Goal: Transaction & Acquisition: Purchase product/service

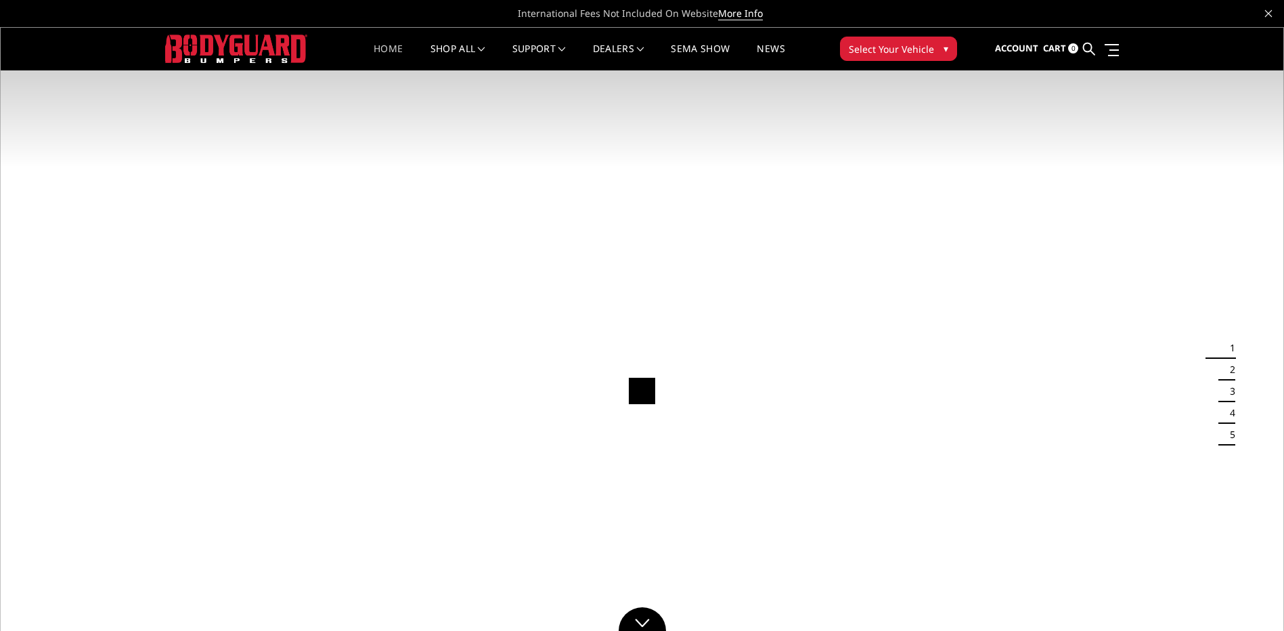
click at [898, 53] on span "Select Your Vehicle" at bounding box center [891, 49] width 85 height 14
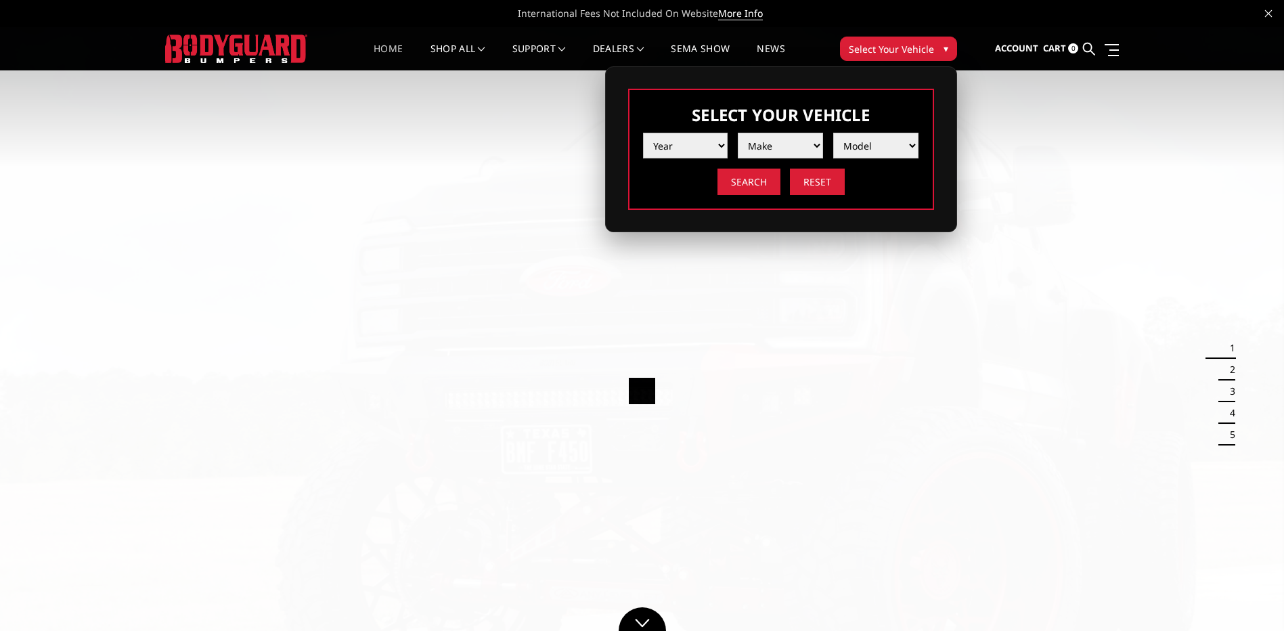
click at [643, 143] on select "Year [DATE] 2024 2023 2022 2021 2020 2019 2018 2017 2016 2015 2014 2013 2012 20…" at bounding box center [685, 146] width 85 height 26
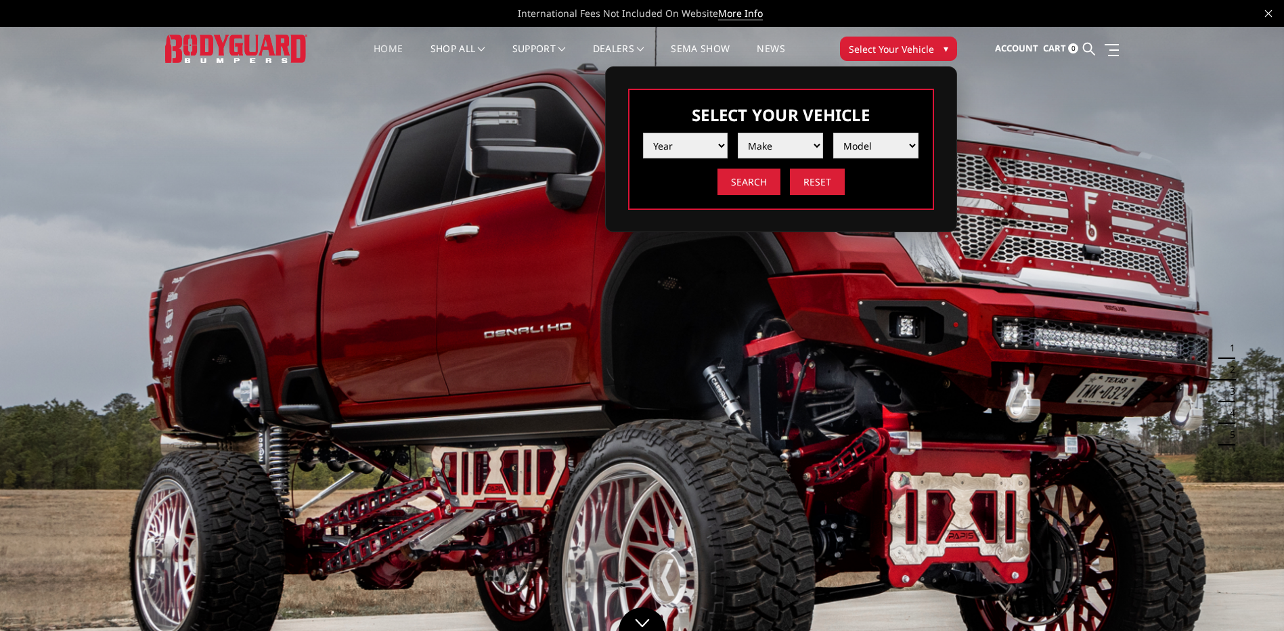
select select "yr_2025"
click at [643, 133] on select "Year [DATE] 2024 2023 2022 2021 2020 2019 2018 2017 2016 2015 2014 2013 2012 20…" at bounding box center [685, 146] width 85 height 26
click at [774, 149] on select "Make Chevrolet Ford GMC Ram Toyota" at bounding box center [780, 146] width 85 height 26
select select "mk_ford"
click at [738, 133] on select "Make Chevrolet Ford GMC Ram Toyota" at bounding box center [780, 146] width 85 height 26
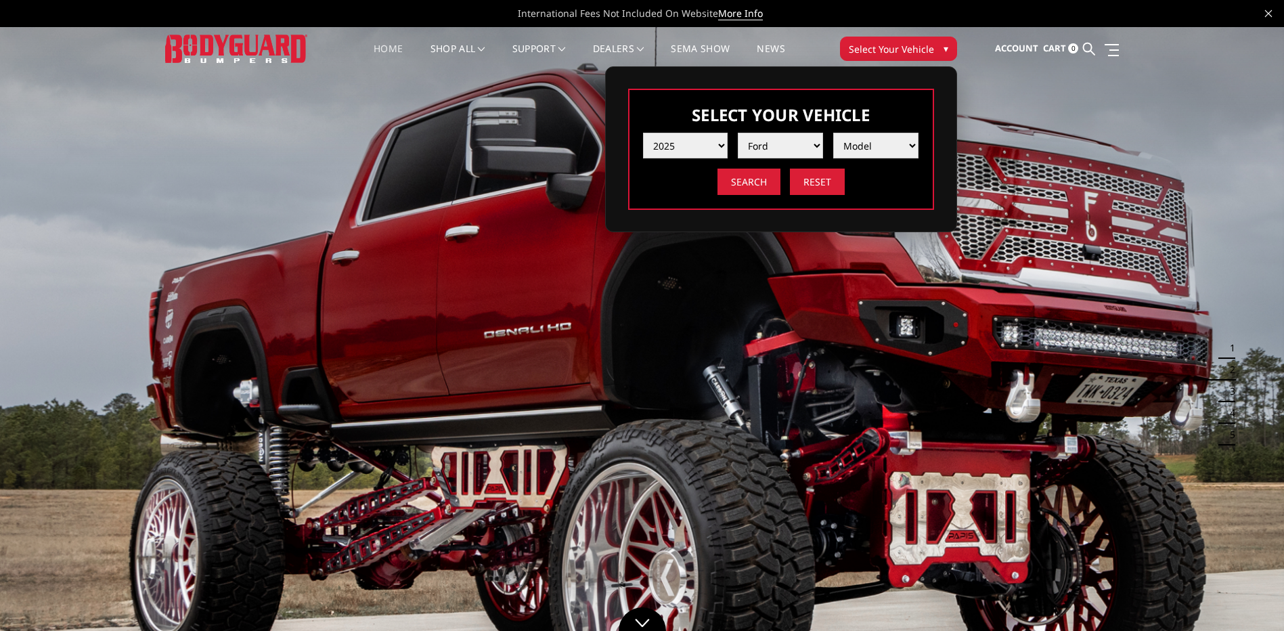
click at [874, 160] on div "Year [DATE] 2024 2023 2022 2021 2020 2019 2018 2017 2016 2015 2014 2013 2012 20…" at bounding box center [781, 158] width 276 height 72
click at [872, 149] on select "Model F150 F150 Raptor F250 / F350 F450 F550" at bounding box center [875, 146] width 85 height 26
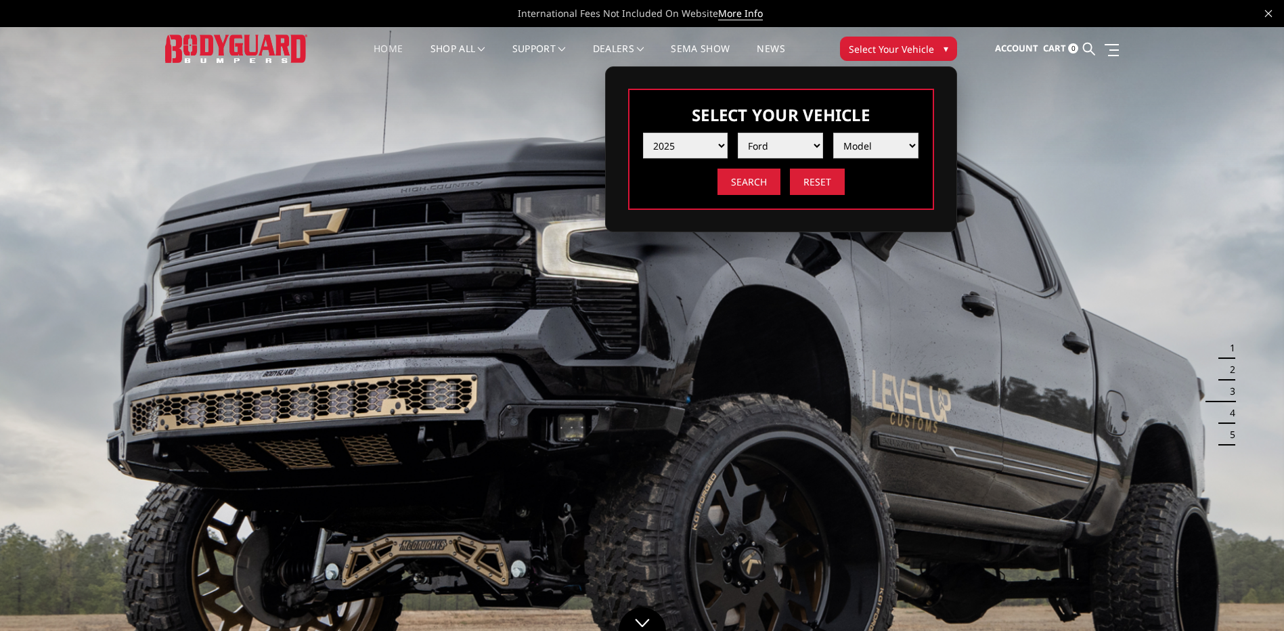
select select "md_f250-f350"
click at [833, 133] on select "Model F150 F150 Raptor F250 / F350 F450 F550" at bounding box center [875, 146] width 85 height 26
click at [741, 182] on input "Search" at bounding box center [748, 181] width 63 height 26
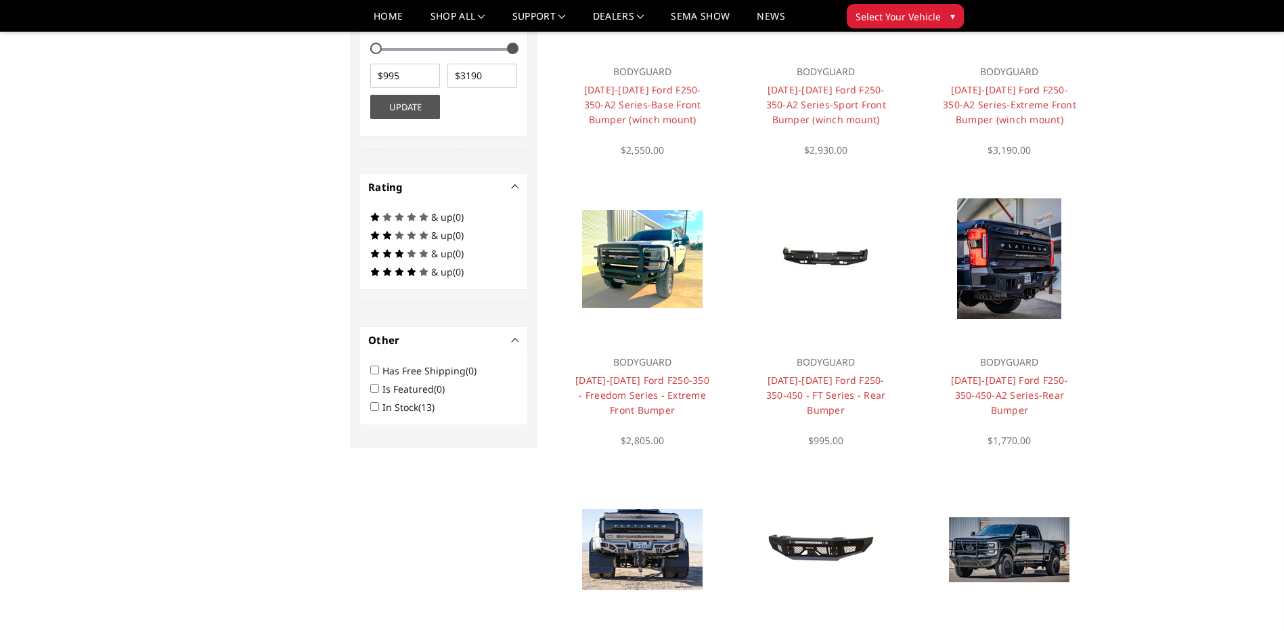
scroll to position [609, 0]
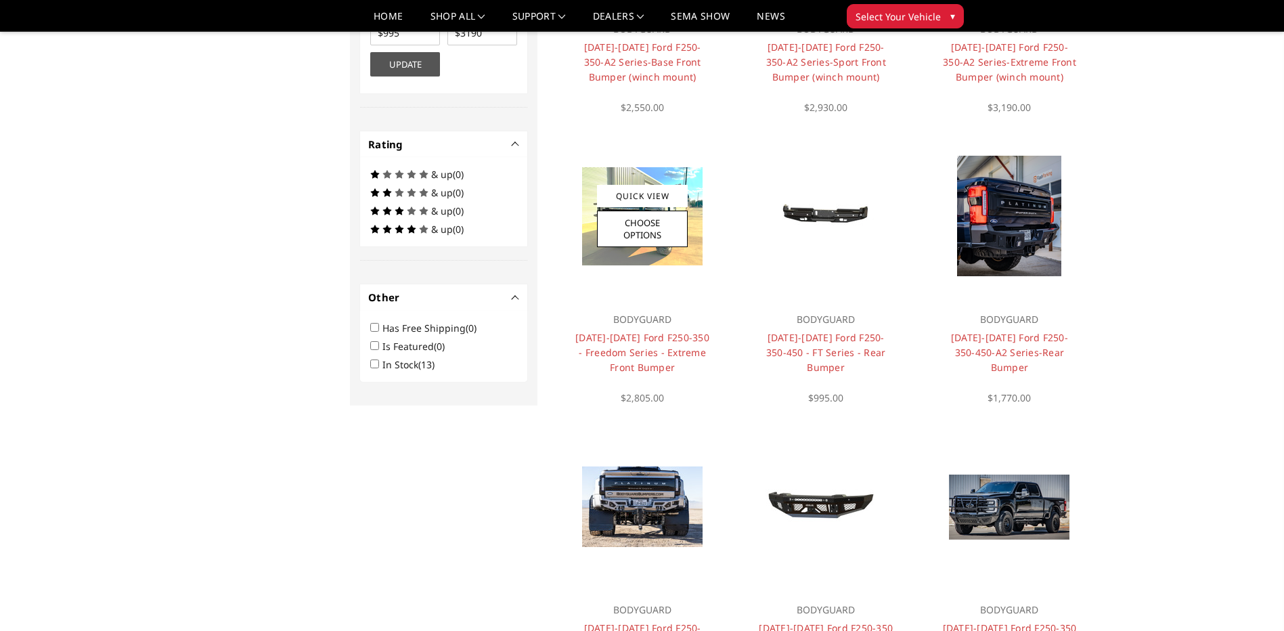
click at [602, 255] on img at bounding box center [642, 216] width 120 height 98
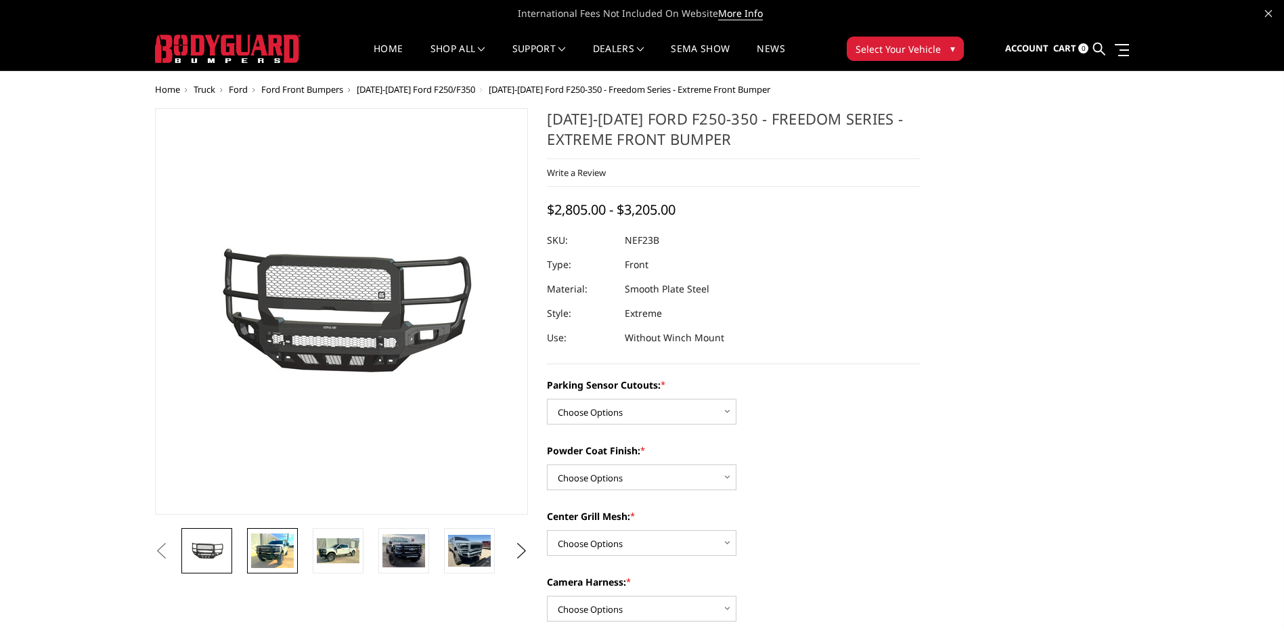
click at [286, 547] on img at bounding box center [272, 550] width 43 height 35
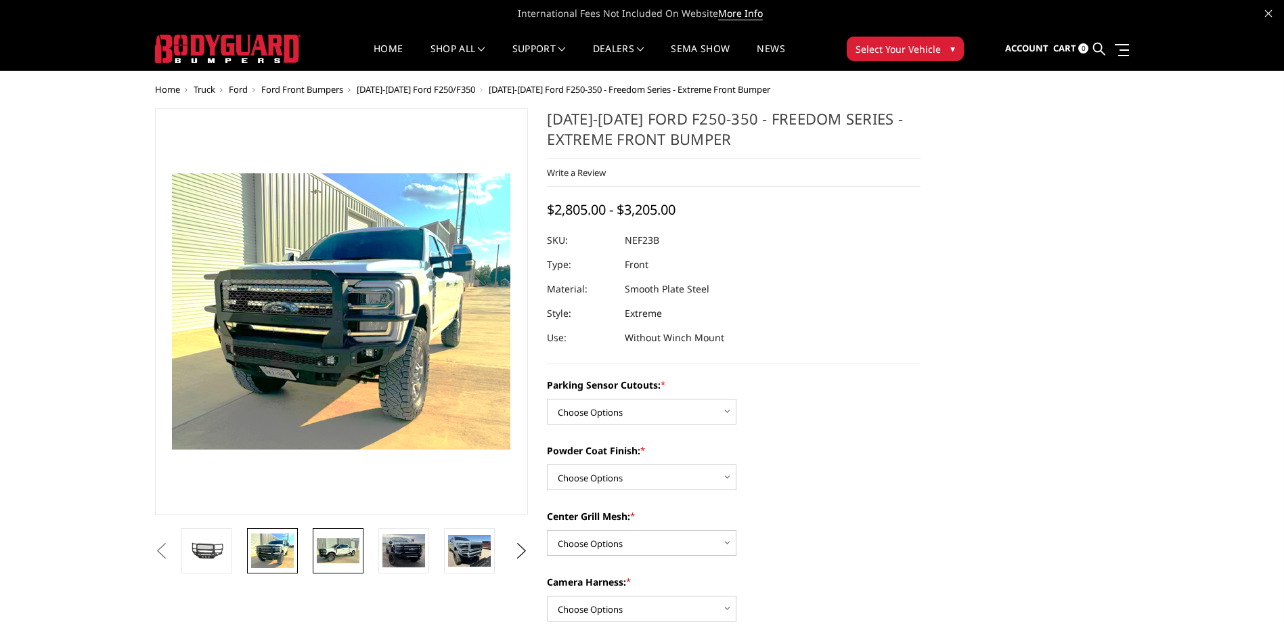
click at [340, 551] on img at bounding box center [338, 551] width 43 height 26
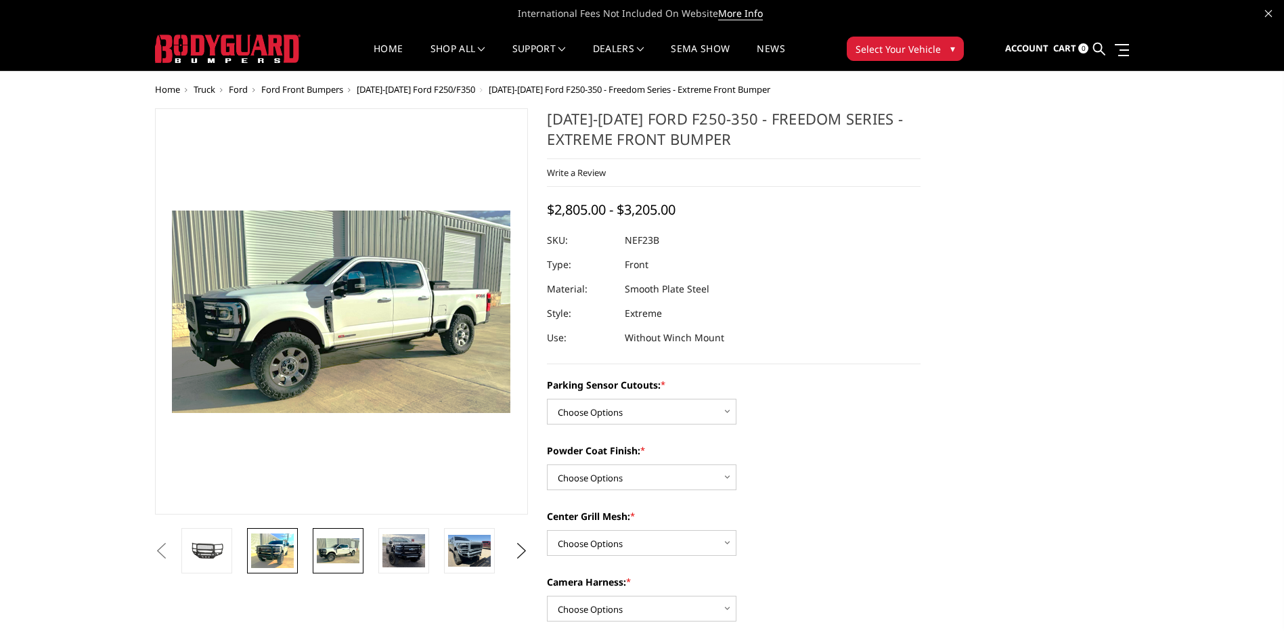
click at [254, 540] on img at bounding box center [272, 550] width 43 height 35
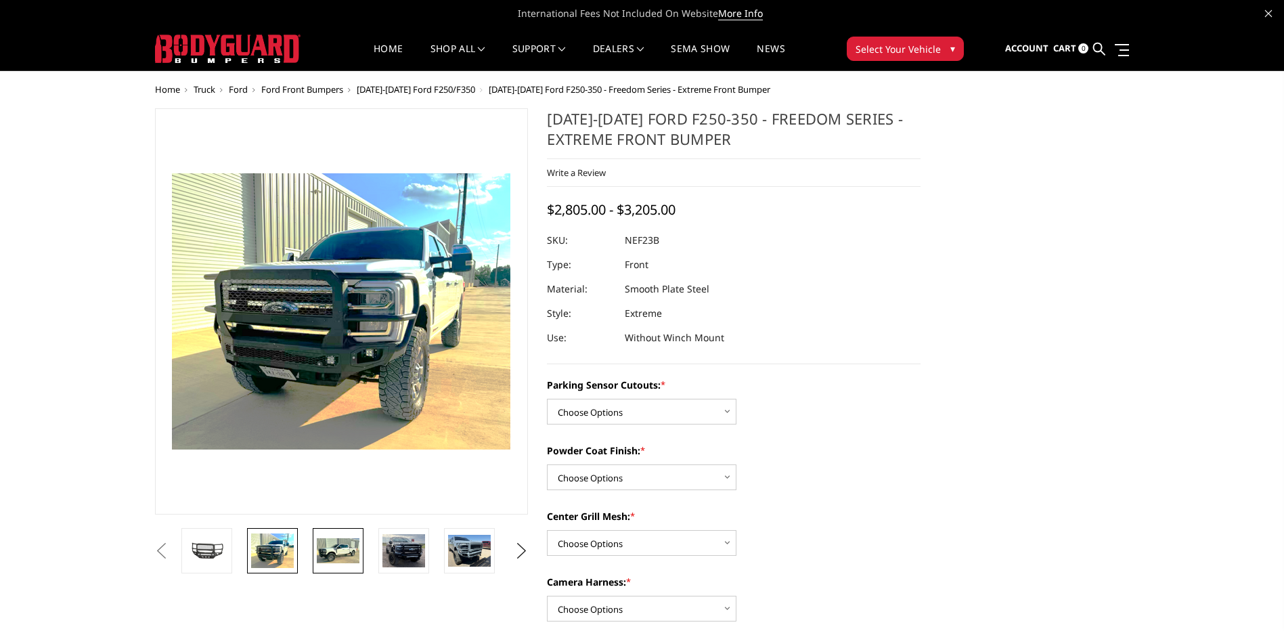
click at [331, 570] on link at bounding box center [338, 550] width 51 height 45
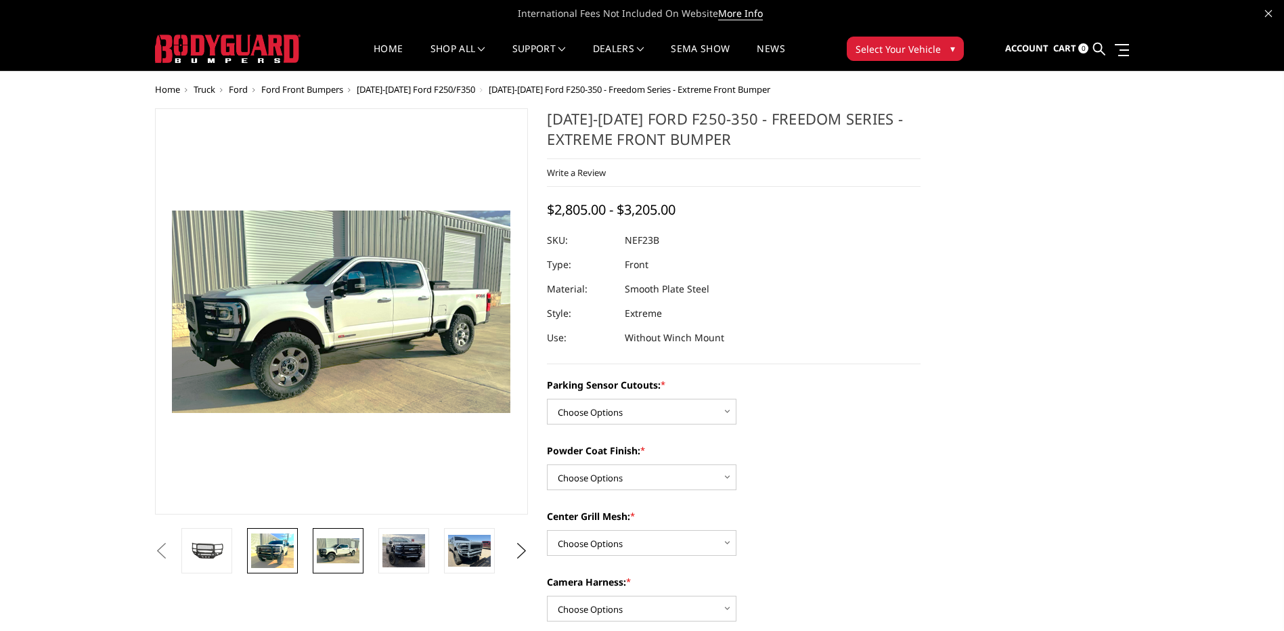
click at [284, 558] on img at bounding box center [272, 550] width 43 height 35
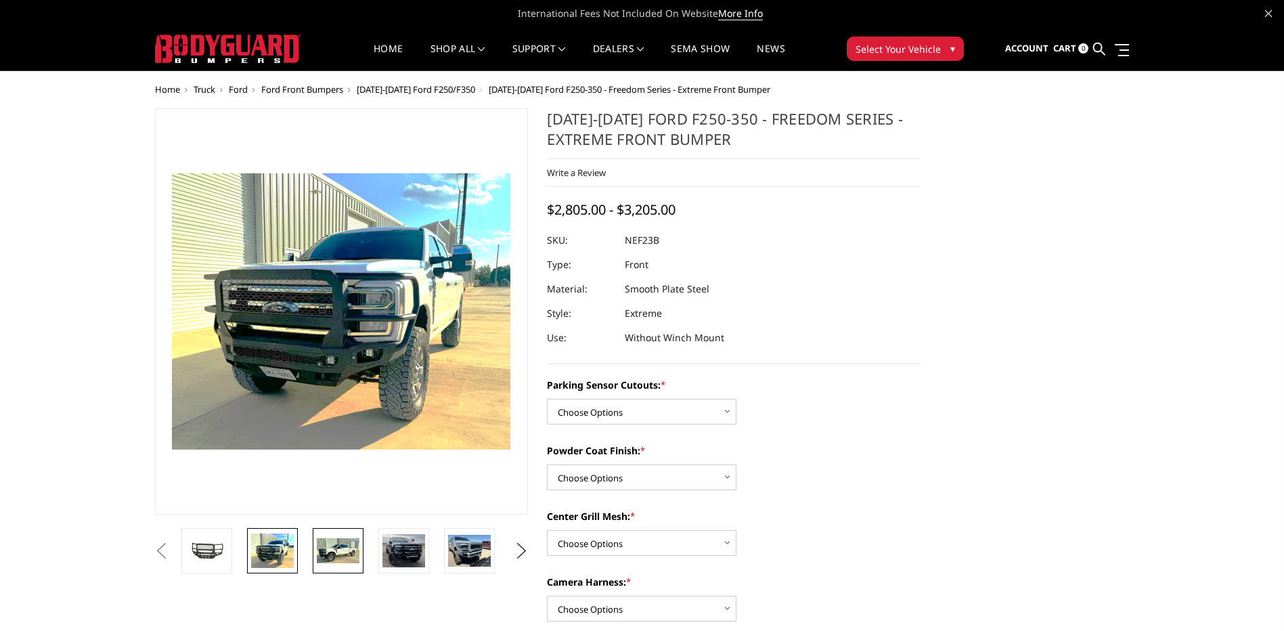
click at [342, 566] on link at bounding box center [338, 550] width 51 height 45
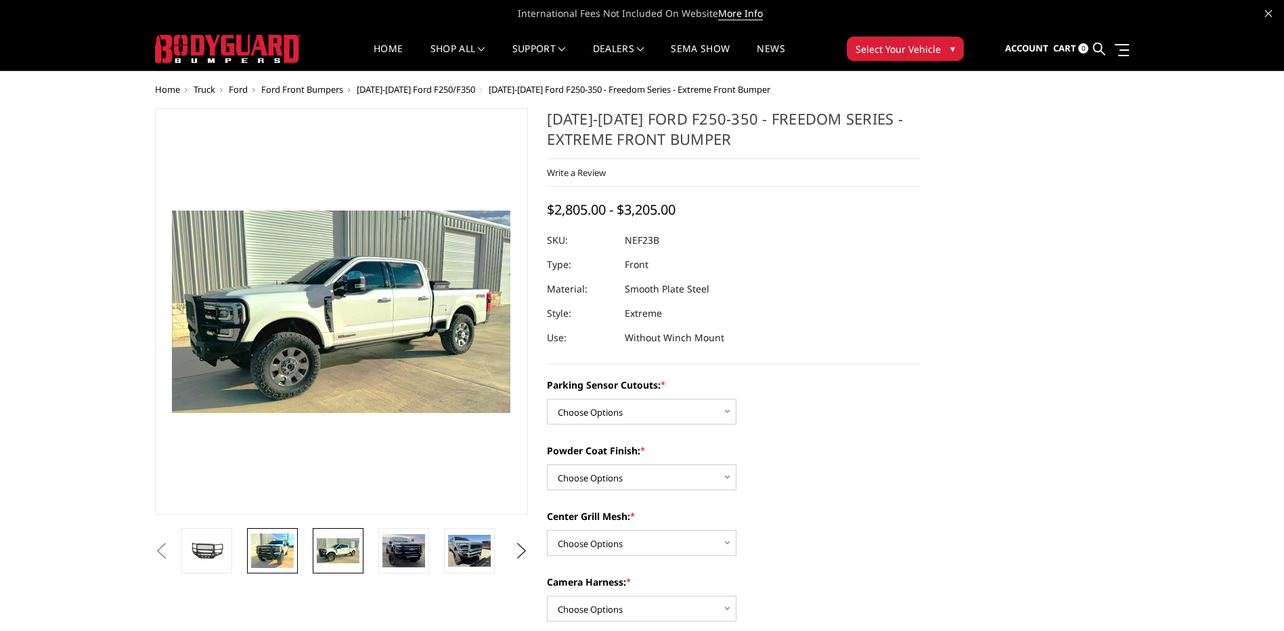
click at [250, 541] on link at bounding box center [272, 550] width 51 height 45
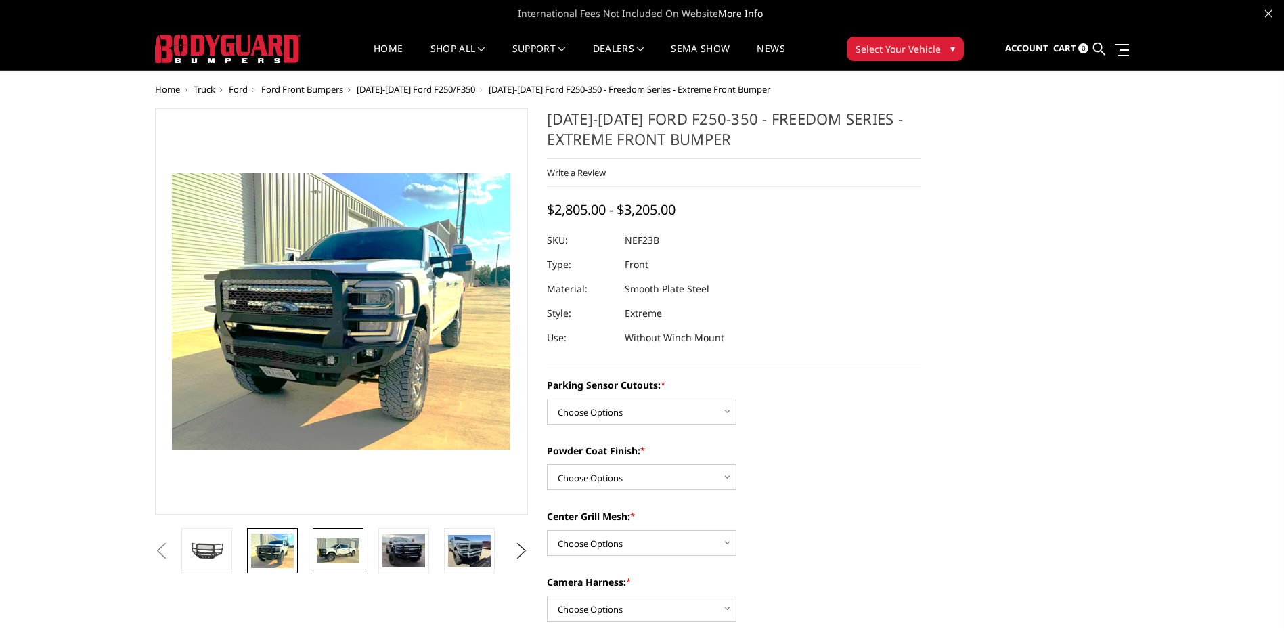
click at [336, 564] on link at bounding box center [338, 550] width 51 height 45
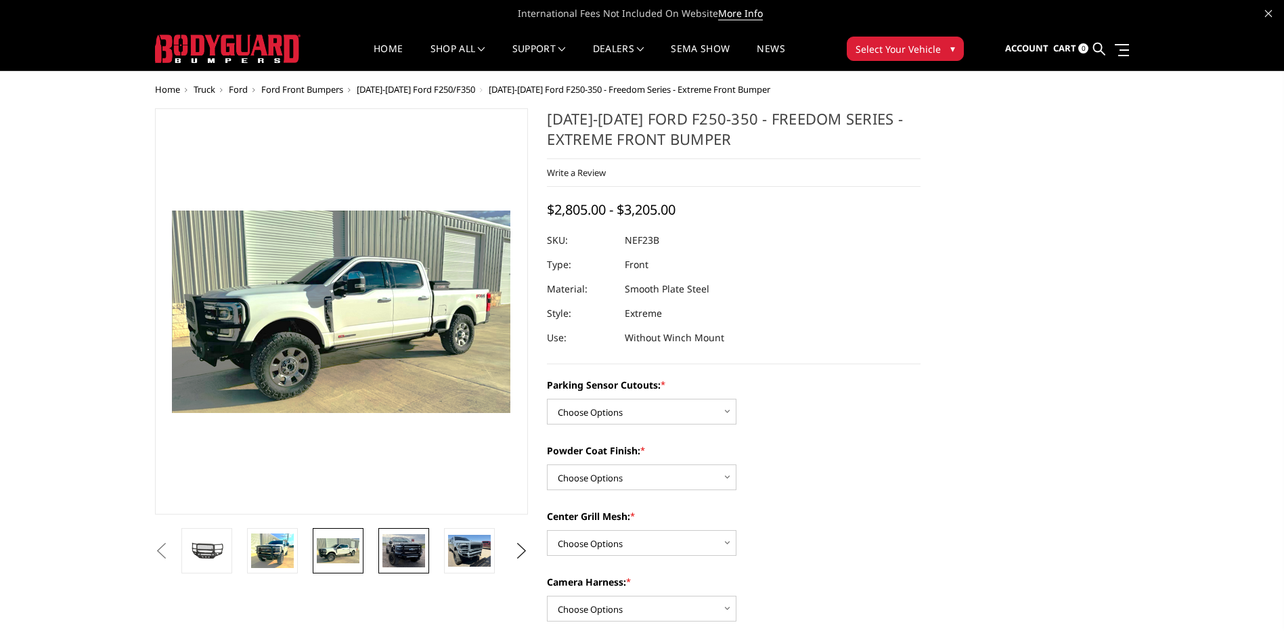
click at [382, 550] on img at bounding box center [403, 550] width 43 height 33
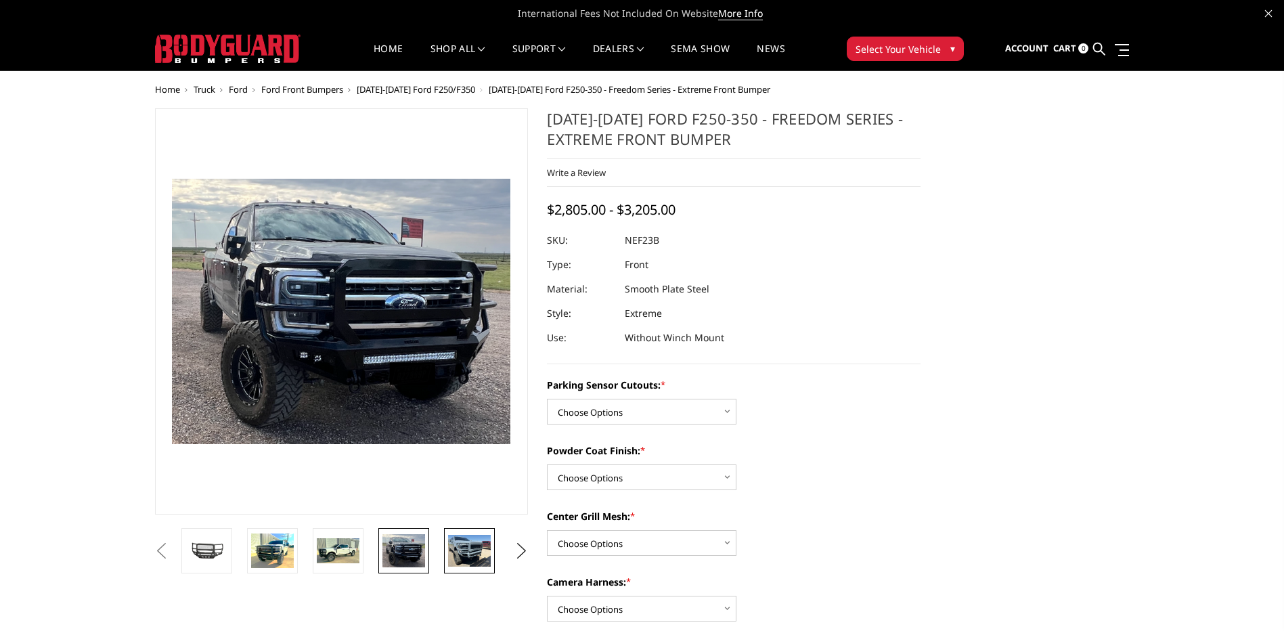
click at [463, 553] on img at bounding box center [469, 551] width 43 height 32
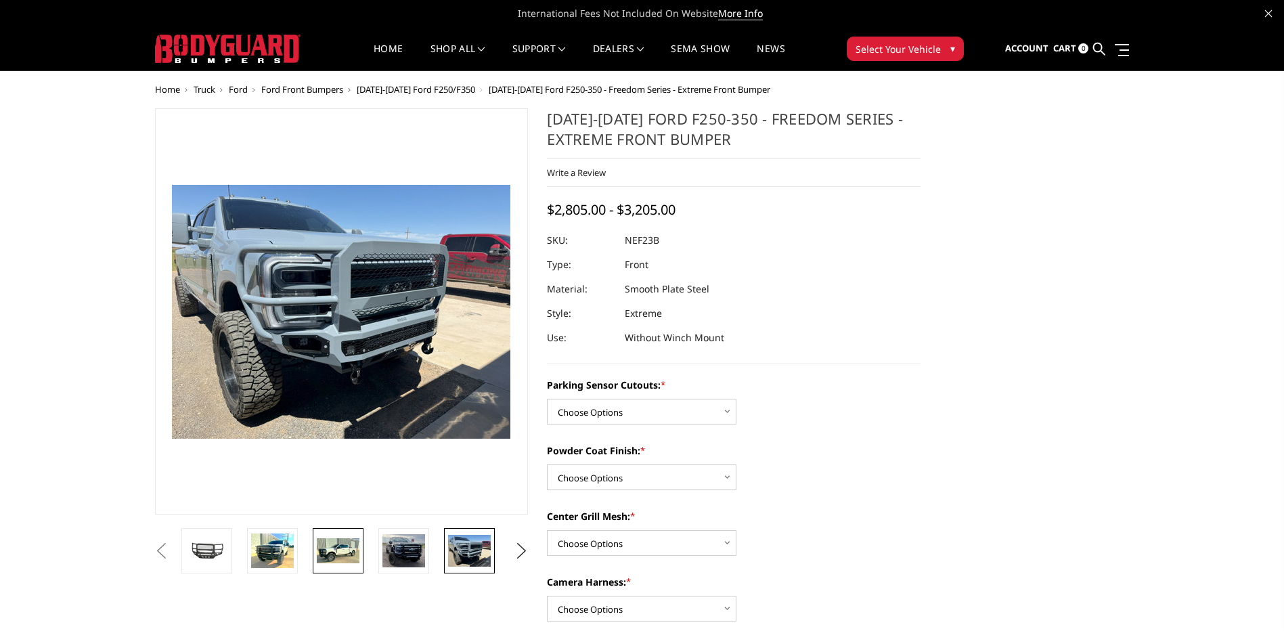
click at [339, 541] on img at bounding box center [338, 551] width 43 height 26
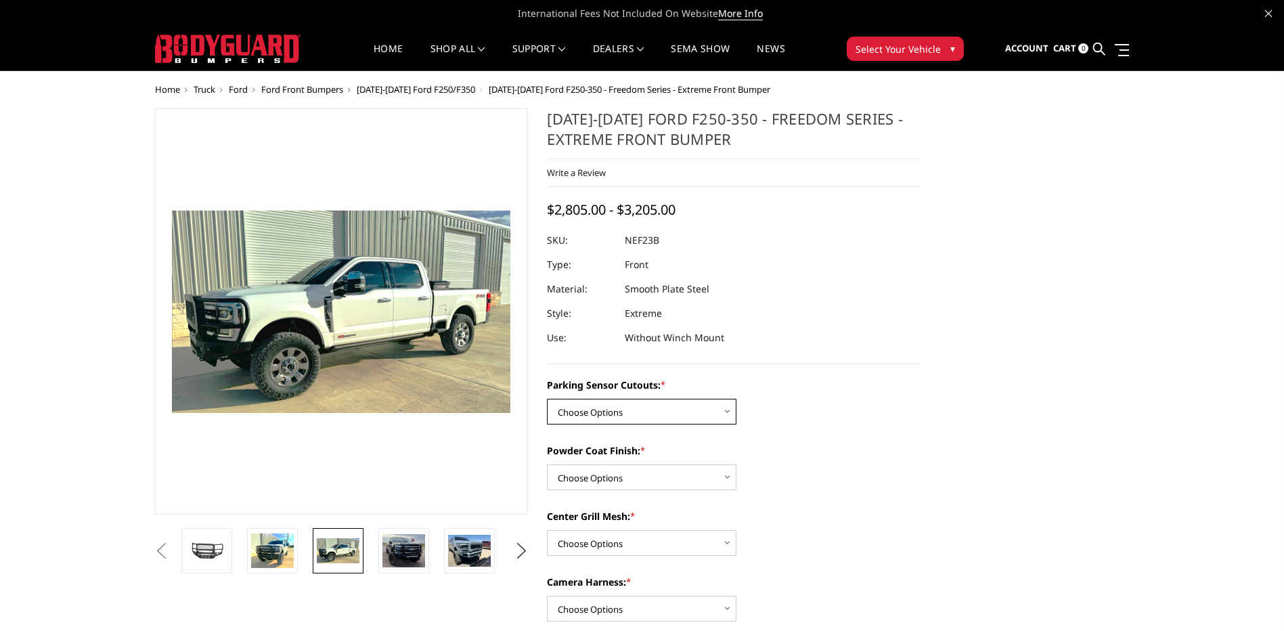
click at [668, 407] on select "Choose Options No - Without Parking Sensor Cutouts Yes - With Parking Sensor Cu…" at bounding box center [641, 412] width 189 height 26
select select "2583"
click at [547, 399] on select "Choose Options No - Without Parking Sensor Cutouts Yes - With Parking Sensor Cu…" at bounding box center [641, 412] width 189 height 26
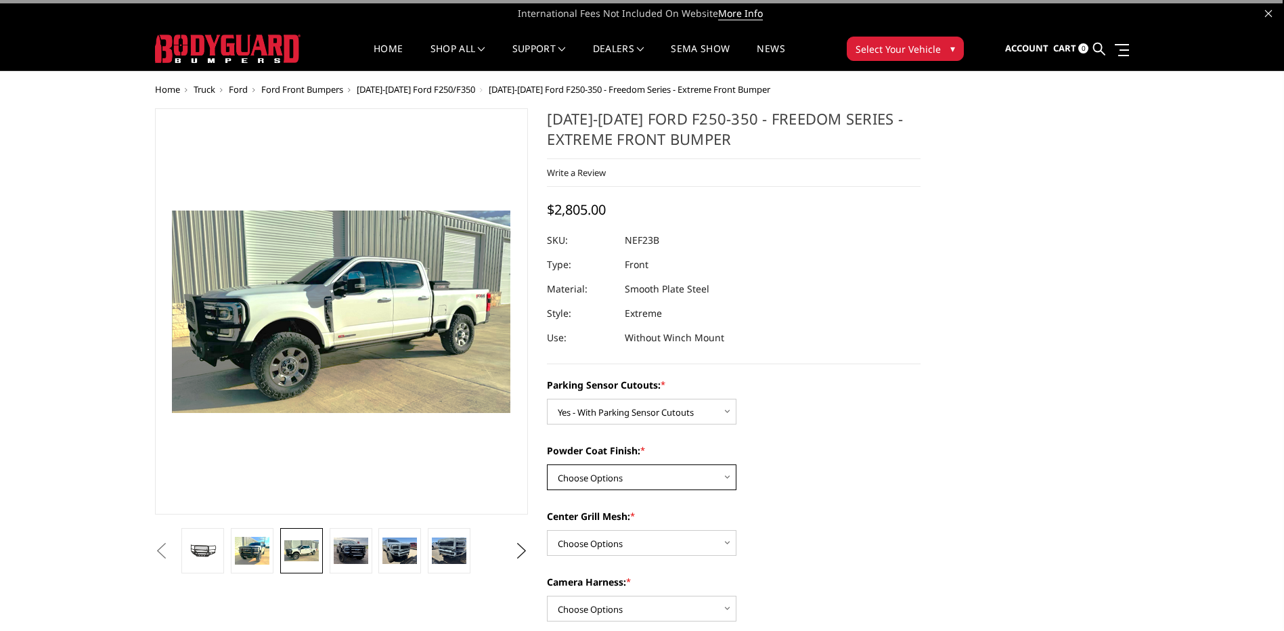
click at [667, 468] on select "Choose Options Bare Metal Textured Black Powder Coat" at bounding box center [641, 477] width 189 height 26
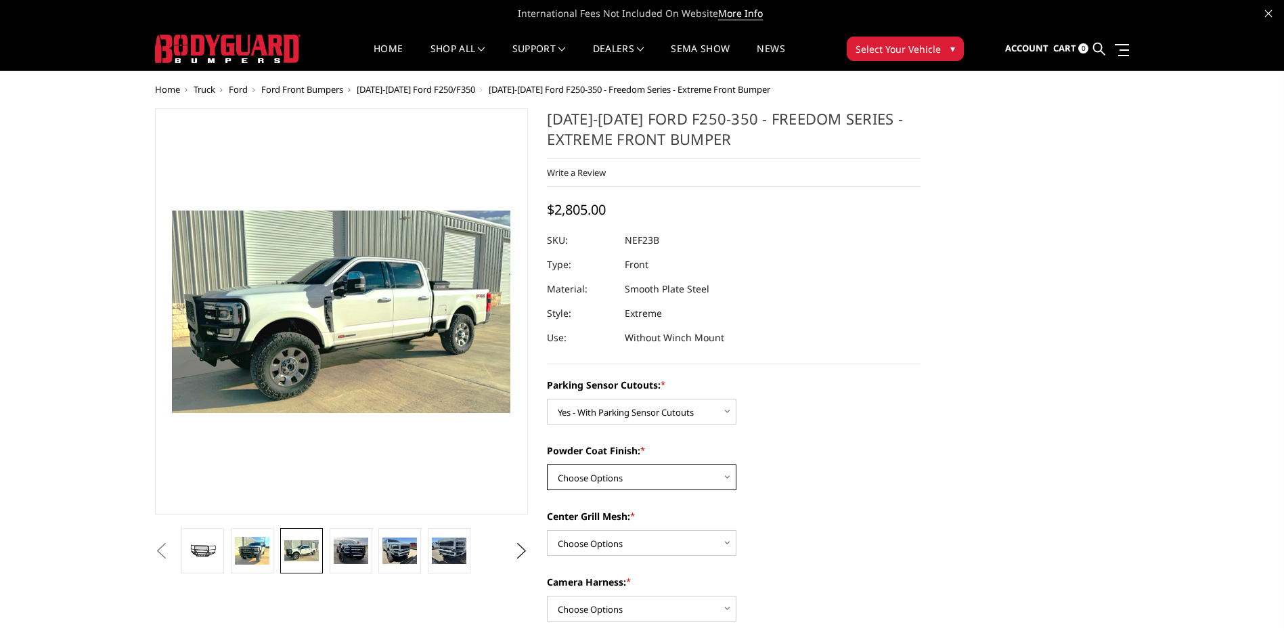
click at [633, 476] on select "Choose Options Bare Metal Textured Black Powder Coat" at bounding box center [641, 477] width 189 height 26
click at [675, 461] on div "Powder Coat Finish: * Choose Options Bare Metal Textured Black Powder Coat" at bounding box center [734, 466] width 374 height 47
click at [675, 469] on select "Choose Options Bare Metal Textured Black Powder Coat" at bounding box center [641, 477] width 189 height 26
select select "2584"
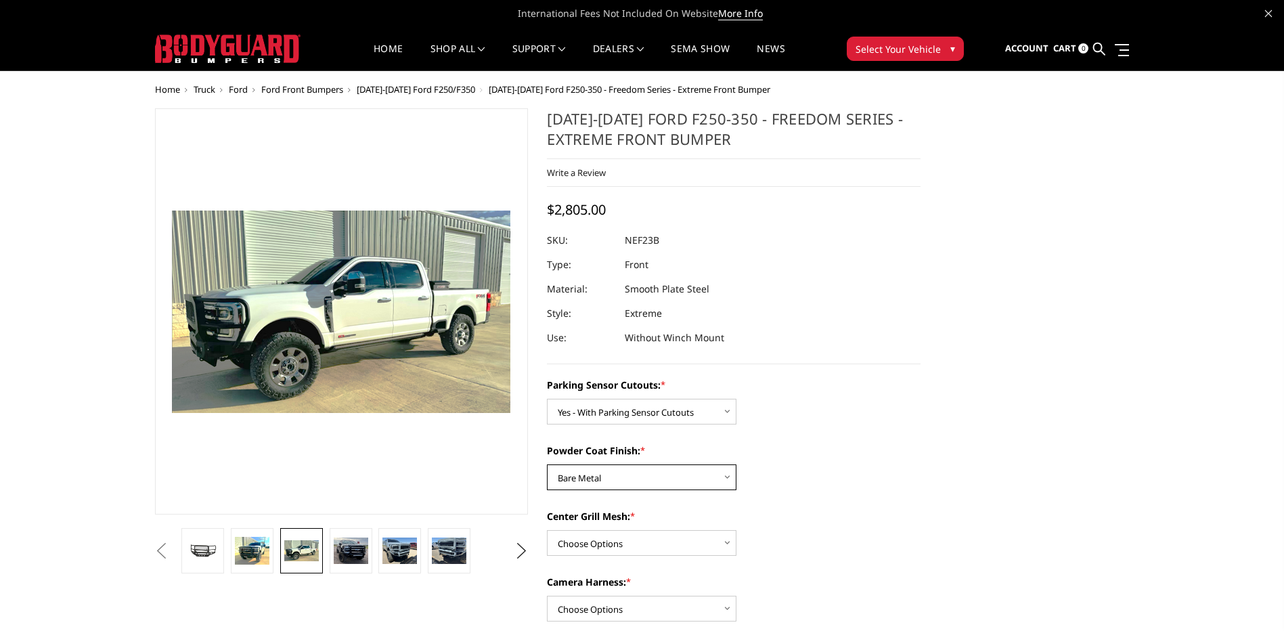
click at [547, 464] on select "Choose Options Bare Metal Textured Black Powder Coat" at bounding box center [641, 477] width 189 height 26
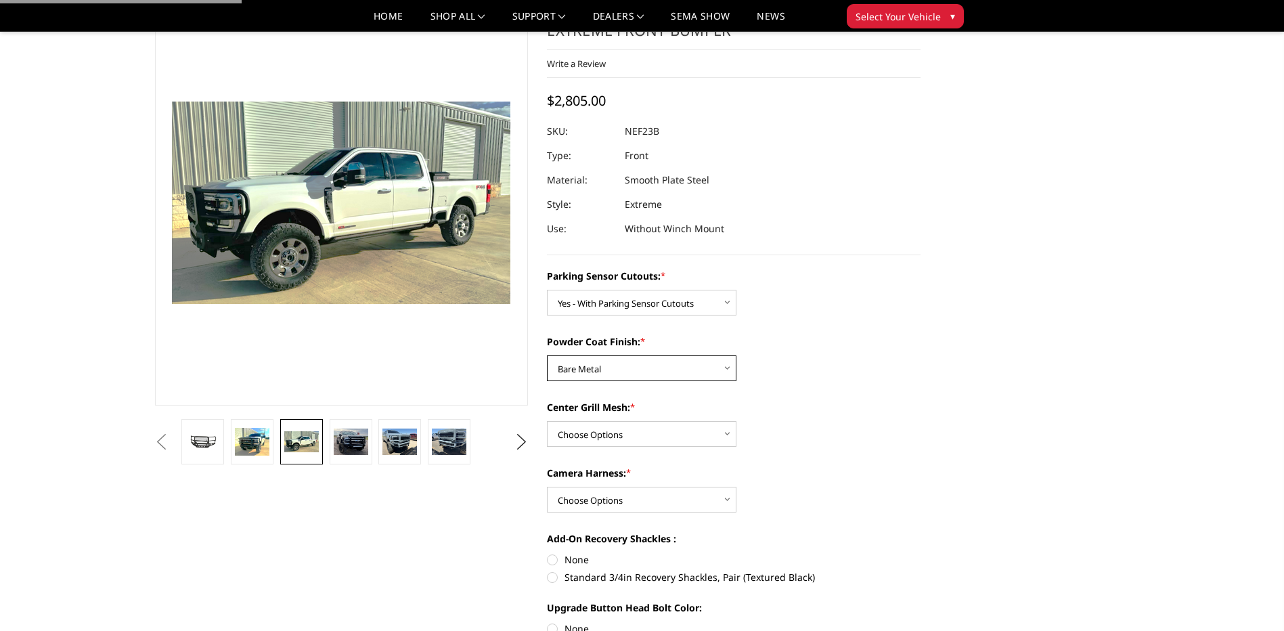
scroll to position [135, 0]
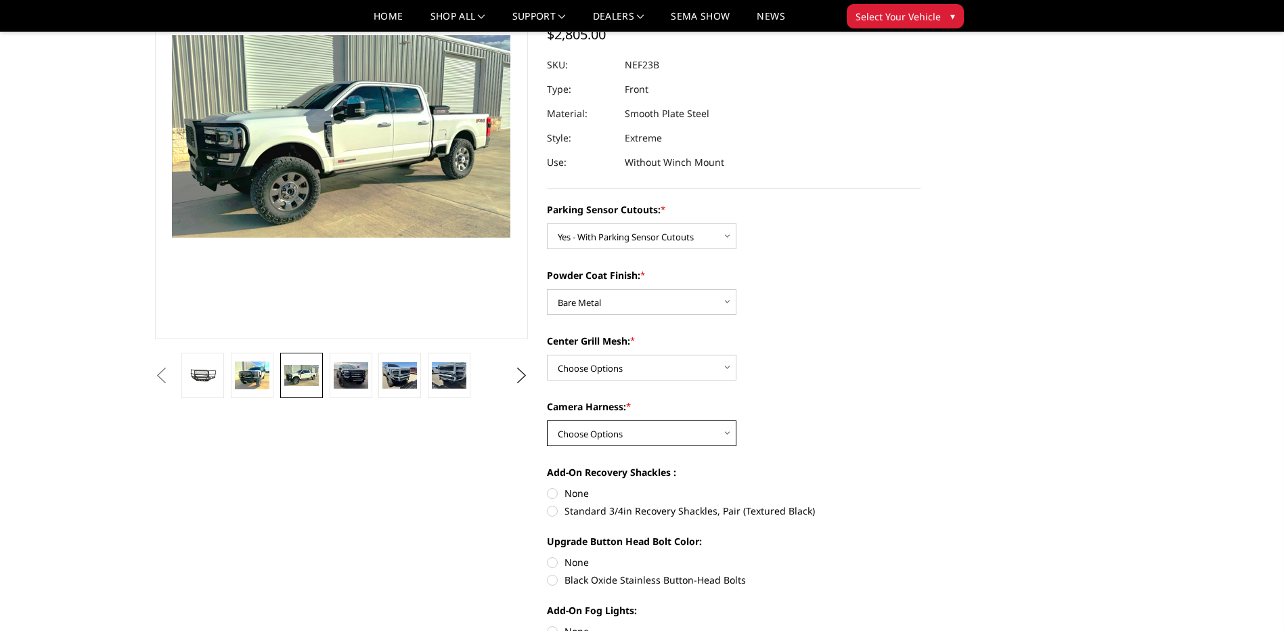
click at [604, 421] on select "Choose Options WITH Camera Harness WITHOUT Camera Harness" at bounding box center [641, 433] width 189 height 26
select select "2588"
click at [547, 420] on select "Choose Options WITH Camera Harness WITHOUT Camera Harness" at bounding box center [641, 433] width 189 height 26
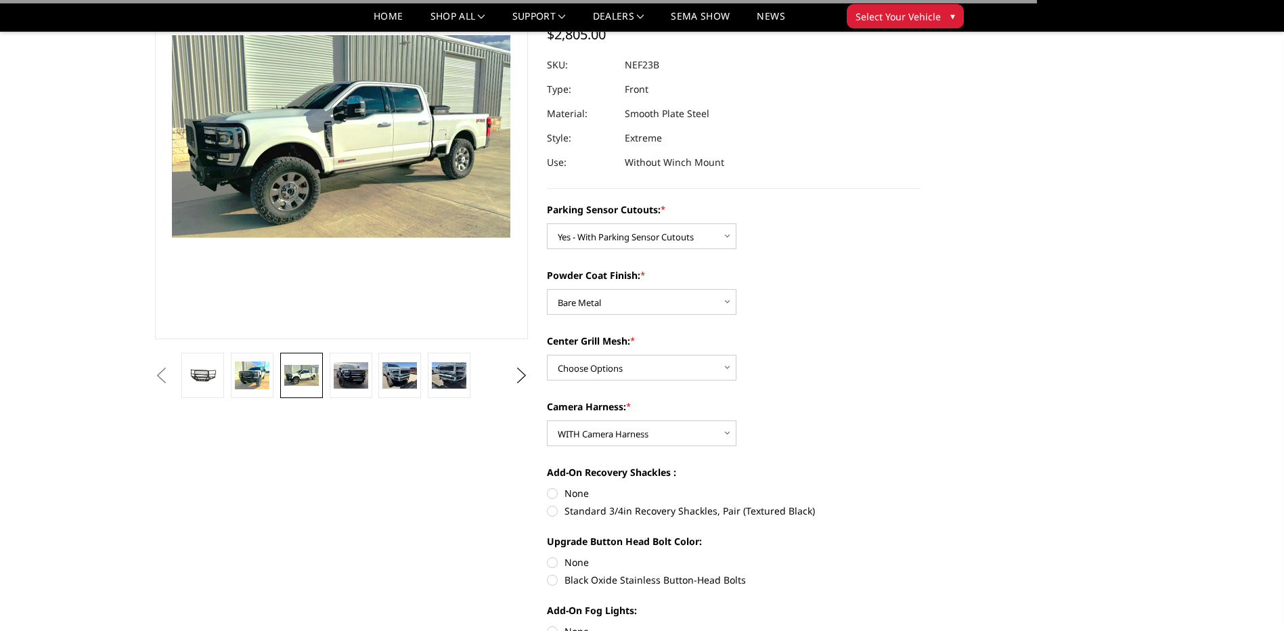
click at [599, 380] on div "Parking Sensor Cutouts: * Choose Options No - Without Parking Sensor Cutouts Ye…" at bounding box center [734, 470] width 374 height 537
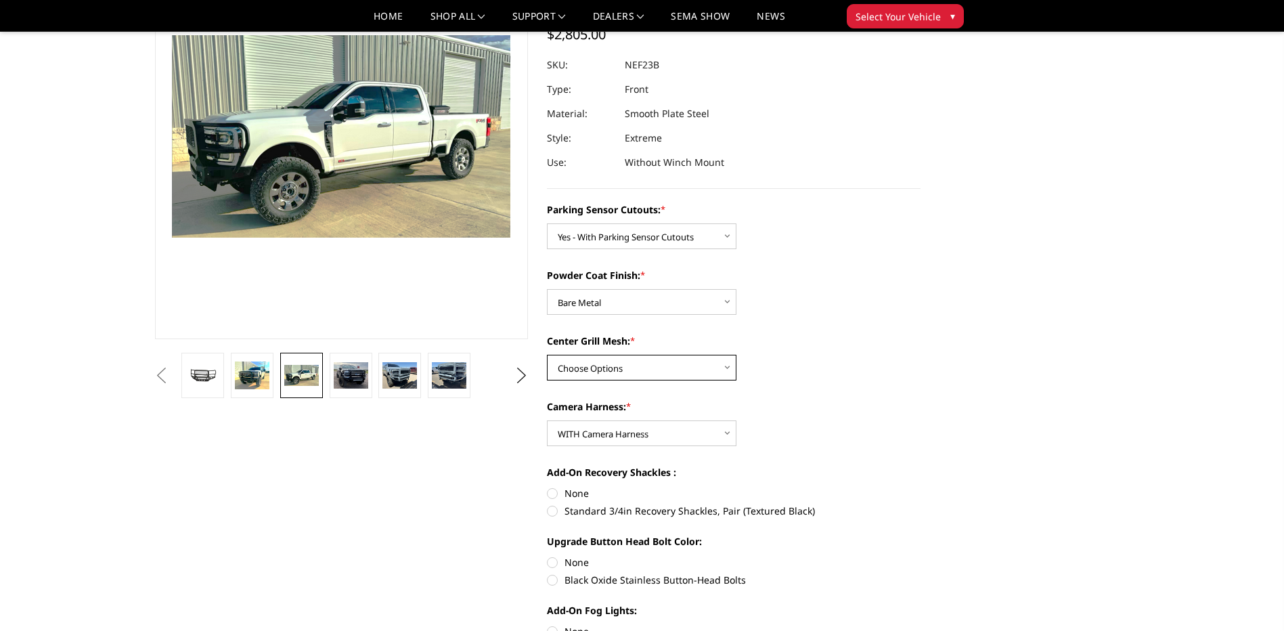
click at [600, 374] on select "Choose Options With Center Grill Mesh Without Center Grill Mesh" at bounding box center [641, 368] width 189 height 26
select select "2586"
click at [547, 355] on select "Choose Options With Center Grill Mesh Without Center Grill Mesh" at bounding box center [641, 368] width 189 height 26
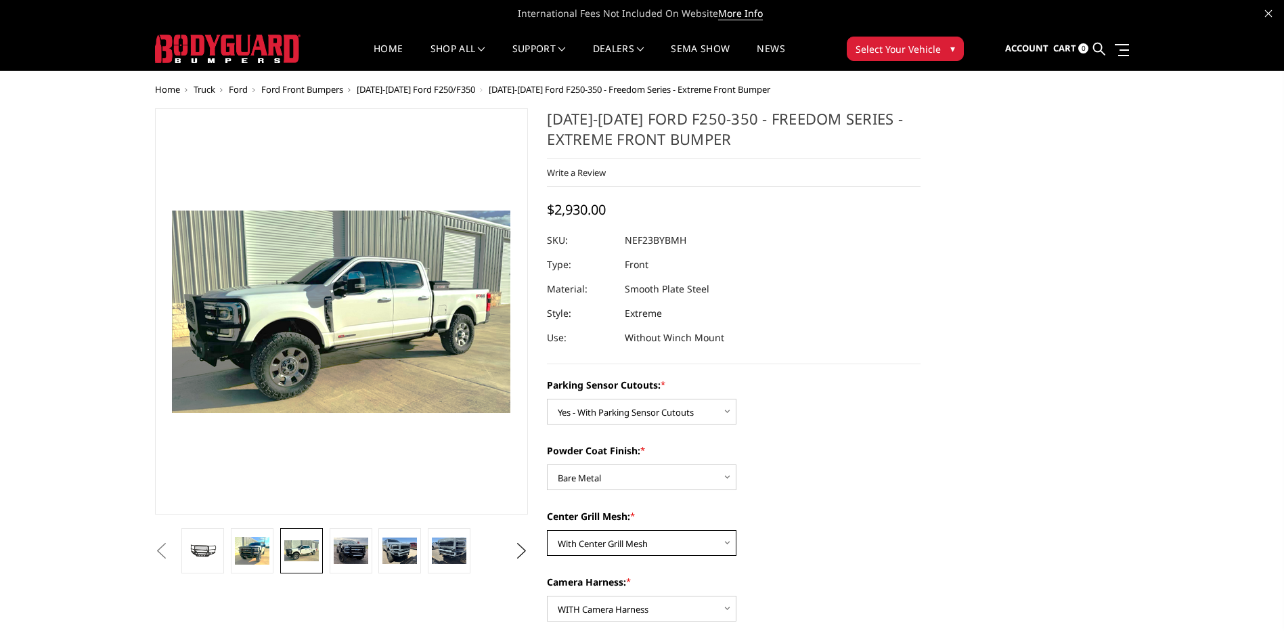
scroll to position [68, 0]
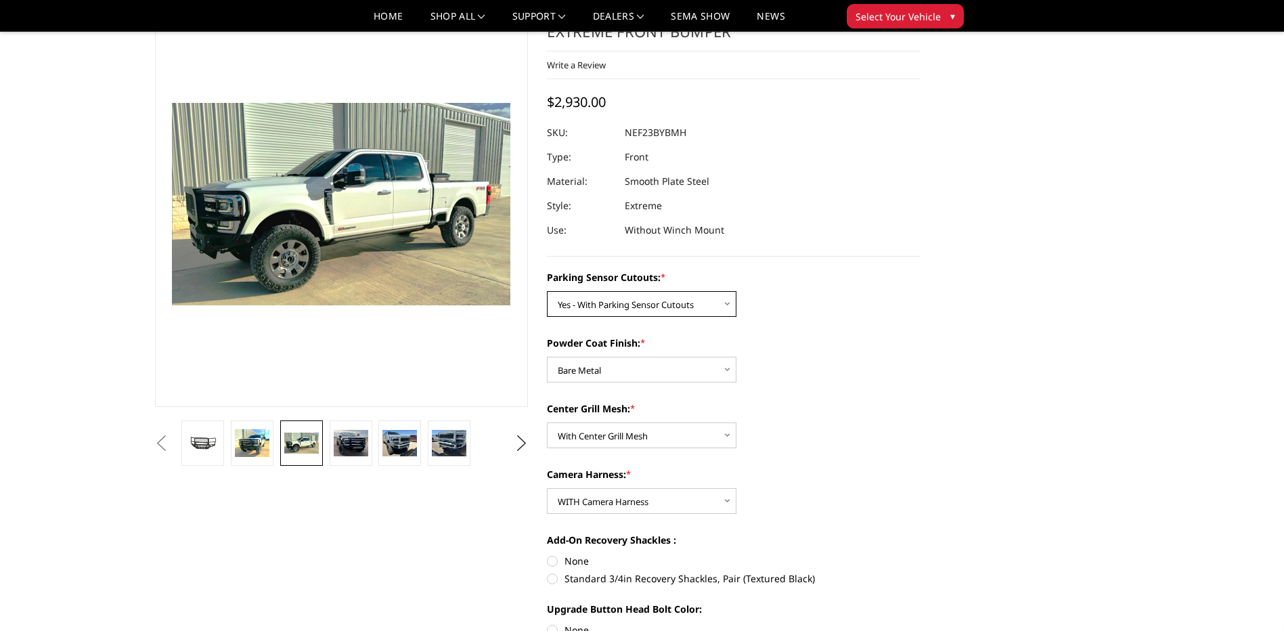
click at [723, 302] on select "Choose Options No - Without Parking Sensor Cutouts Yes - With Parking Sensor Cu…" at bounding box center [641, 304] width 189 height 26
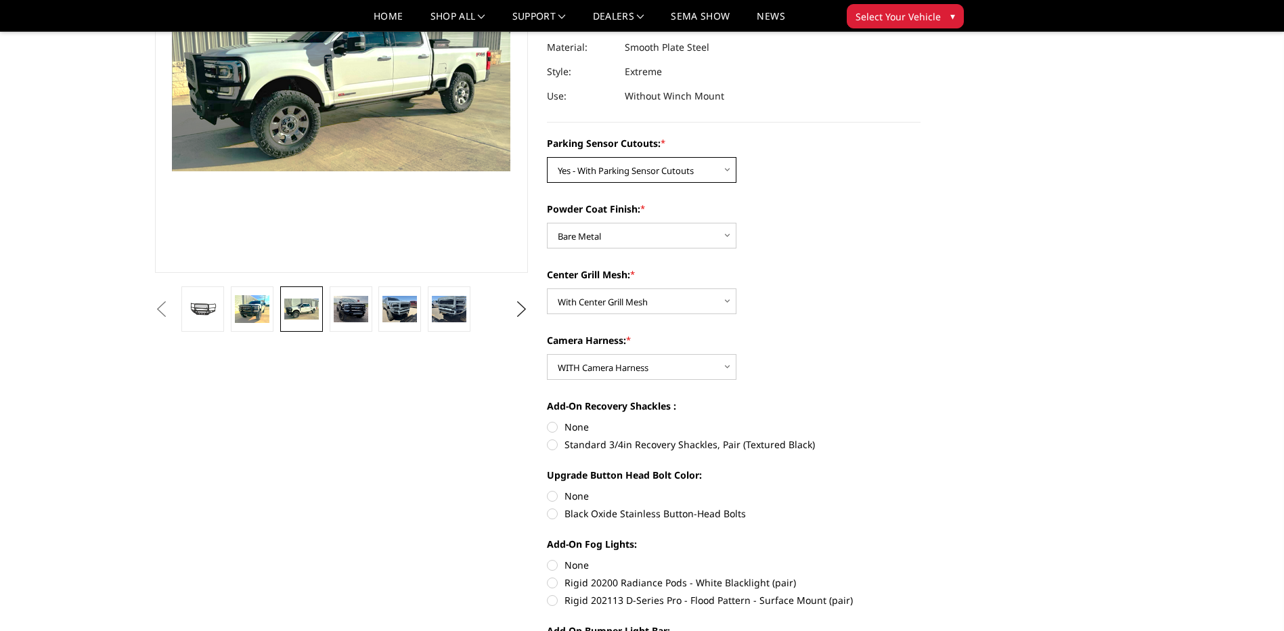
scroll to position [135, 0]
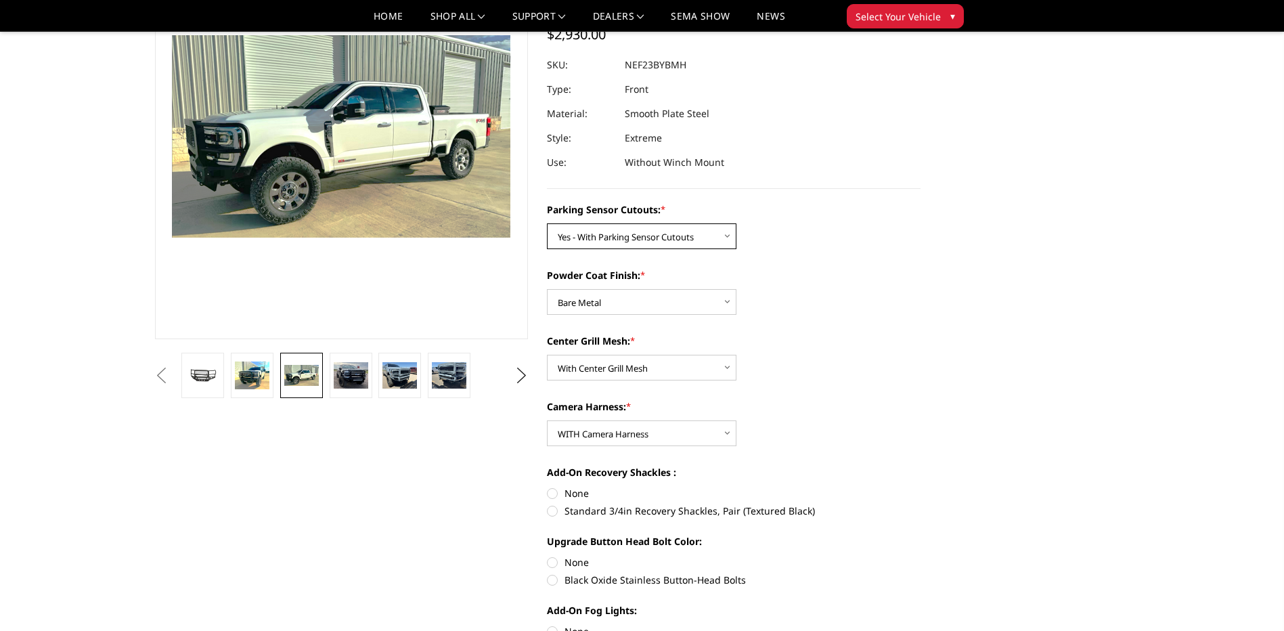
click at [723, 238] on select "Choose Options No - Without Parking Sensor Cutouts Yes - With Parking Sensor Cu…" at bounding box center [641, 236] width 189 height 26
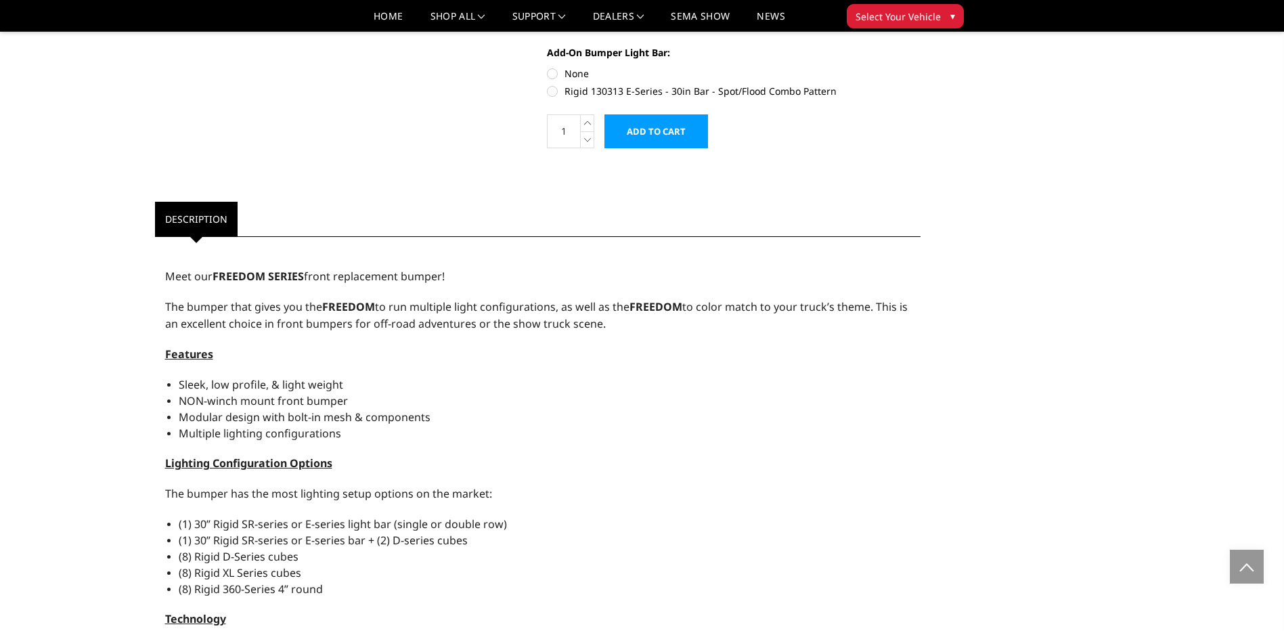
scroll to position [591, 0]
